Goal: Find contact information: Find contact information

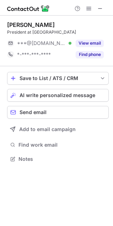
scroll to position [4, 4]
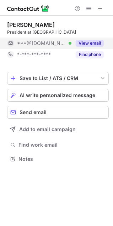
click at [83, 42] on button "View email" at bounding box center [90, 43] width 28 height 7
click at [83, 42] on div "***@hotmail.com" at bounding box center [60, 43] width 87 height 6
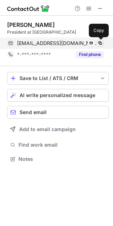
scroll to position [154, 113]
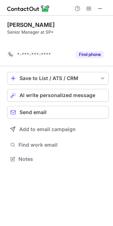
scroll to position [4, 4]
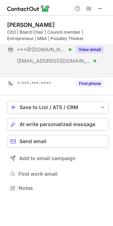
scroll to position [172, 113]
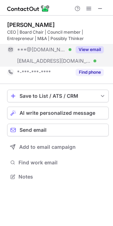
click at [83, 50] on button "View email" at bounding box center [90, 49] width 28 height 7
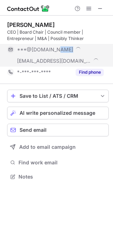
click at [83, 50] on div "***@gmail.com" at bounding box center [60, 49] width 87 height 6
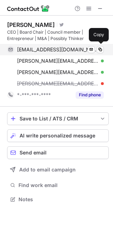
scroll to position [194, 113]
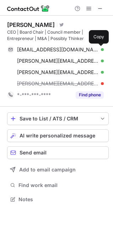
click at [102, 49] on span at bounding box center [100, 50] width 6 height 6
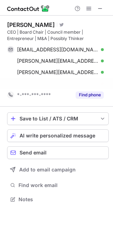
scroll to position [4, 4]
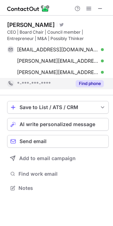
click at [83, 82] on button "Find phone" at bounding box center [90, 83] width 28 height 7
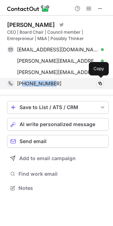
copy span "2064479551"
drag, startPoint x: 61, startPoint y: 86, endPoint x: 22, endPoint y: 89, distance: 39.1
click at [22, 89] on div "+12064479551 Copy" at bounding box center [55, 83] width 96 height 11
